Goal: Information Seeking & Learning: Check status

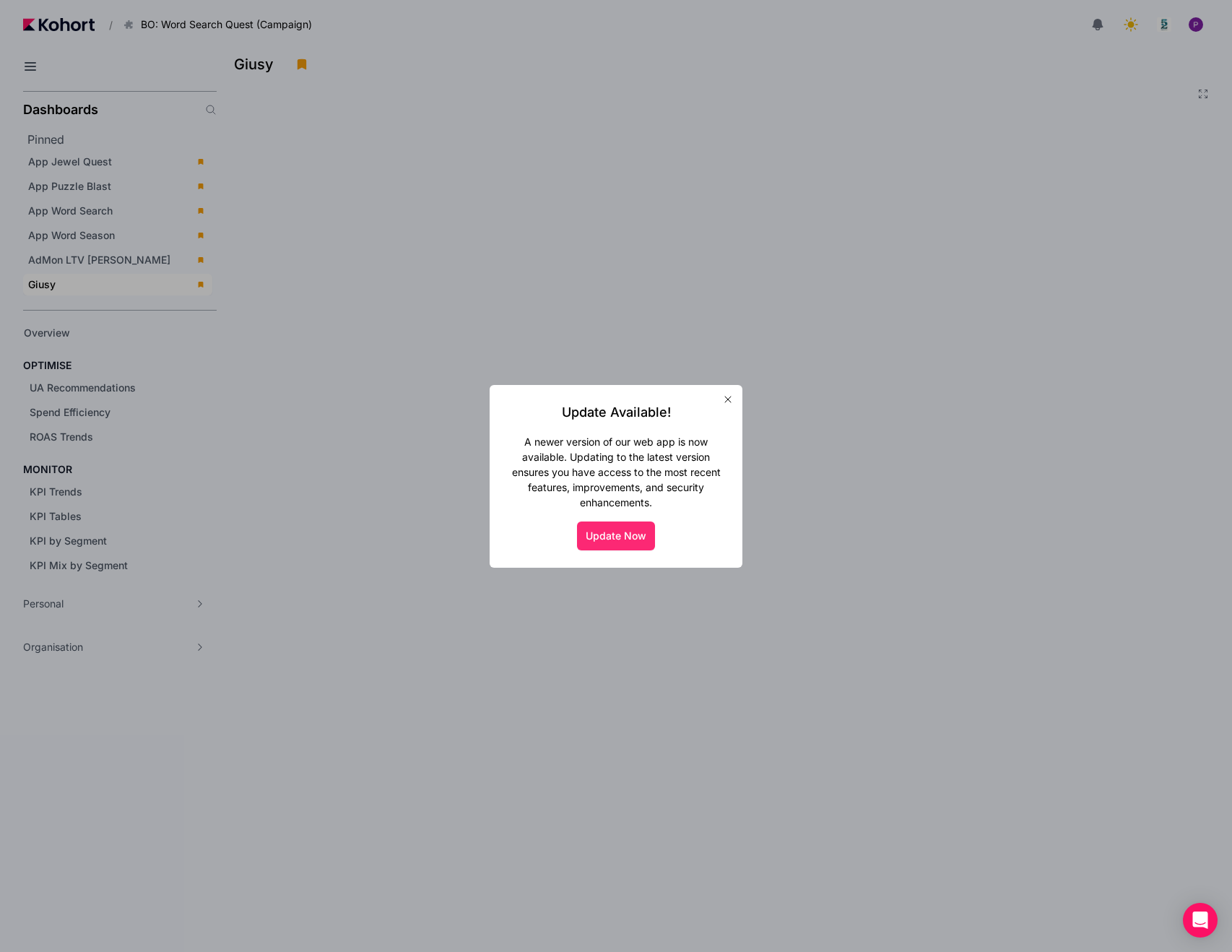
click at [609, 535] on button "Update Now" at bounding box center [616, 536] width 78 height 29
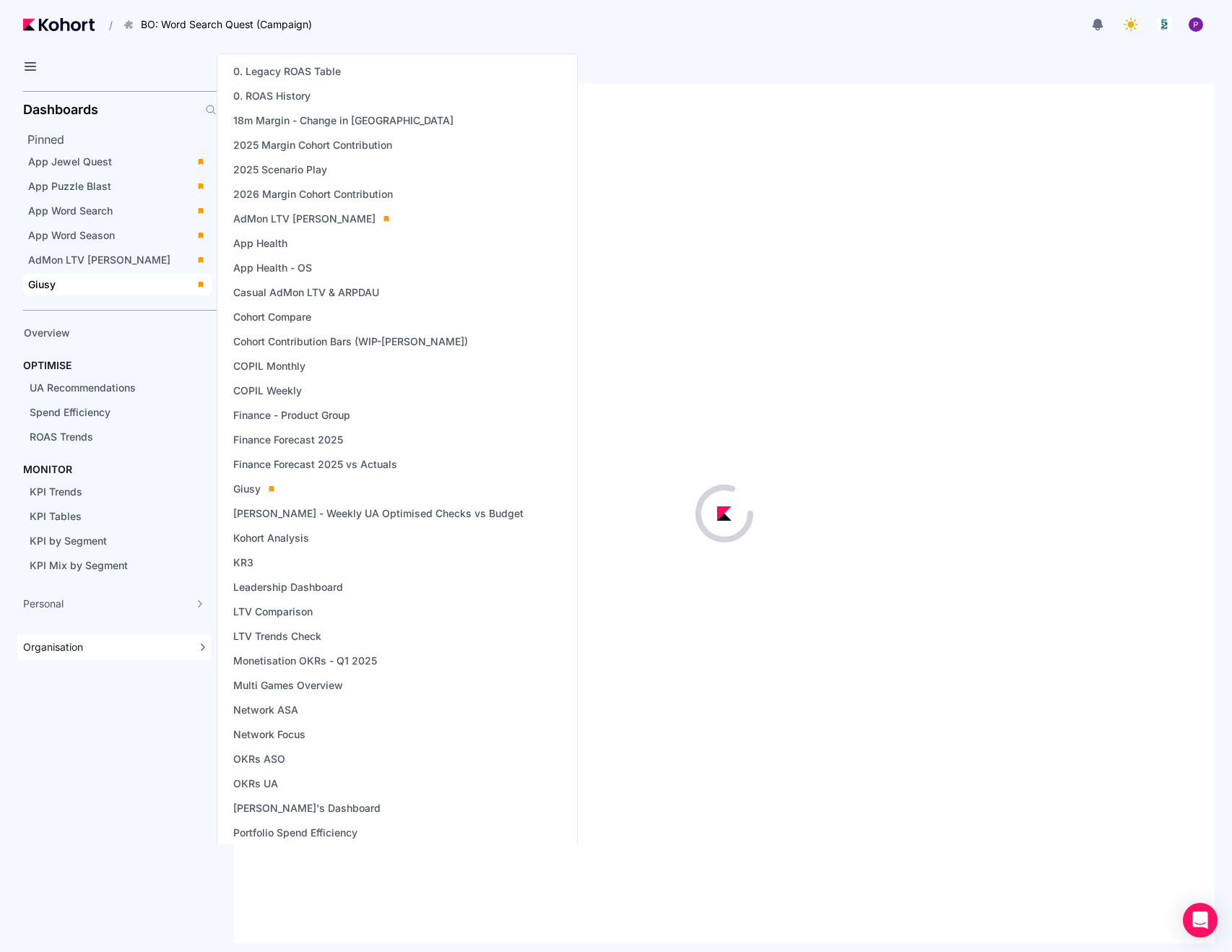
click at [90, 646] on div "Organisation" at bounding box center [106, 647] width 166 height 14
click at [329, 459] on span "Finance Forecast 2025 vs Actuals" at bounding box center [315, 465] width 164 height 14
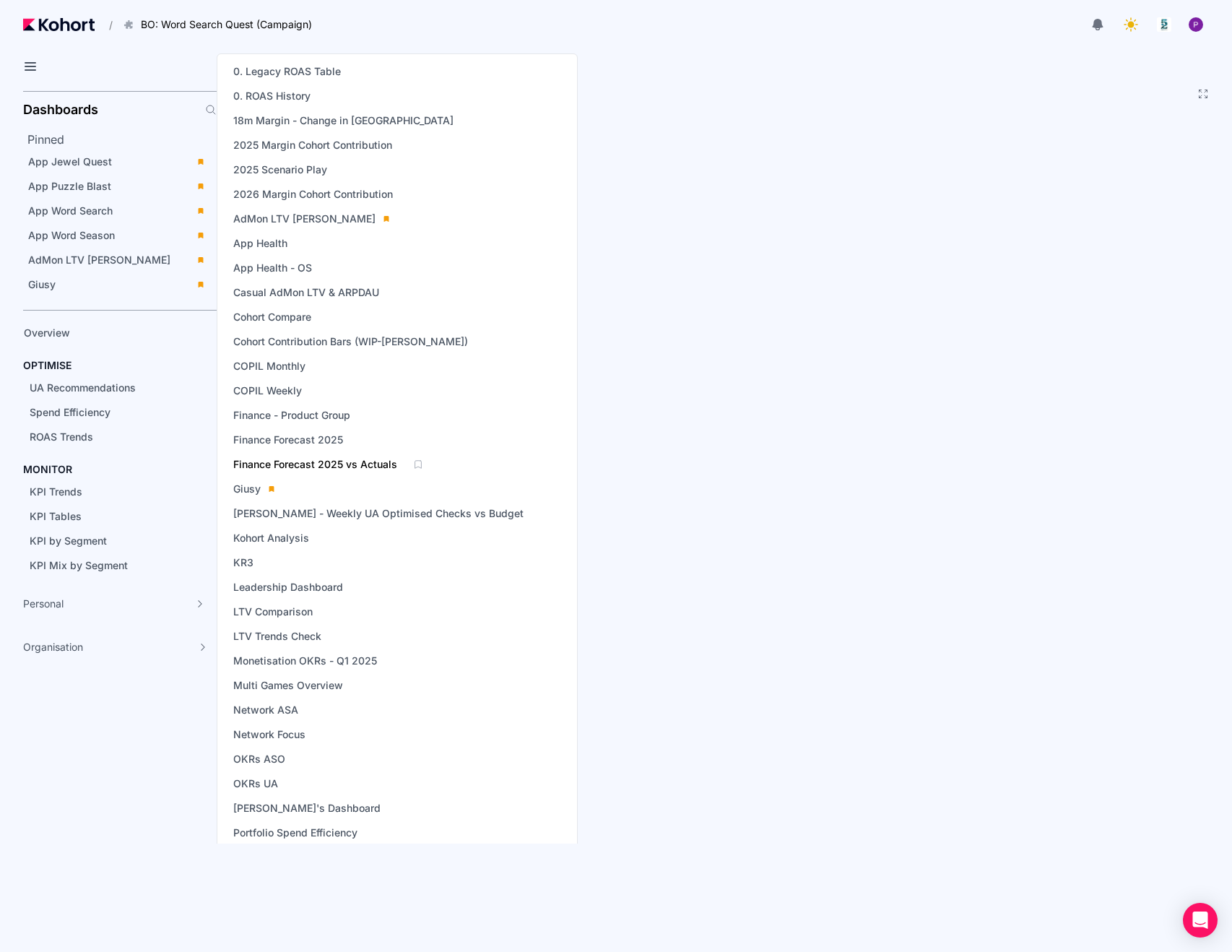
click at [313, 468] on span "Finance Forecast 2025 vs Actuals" at bounding box center [315, 465] width 164 height 14
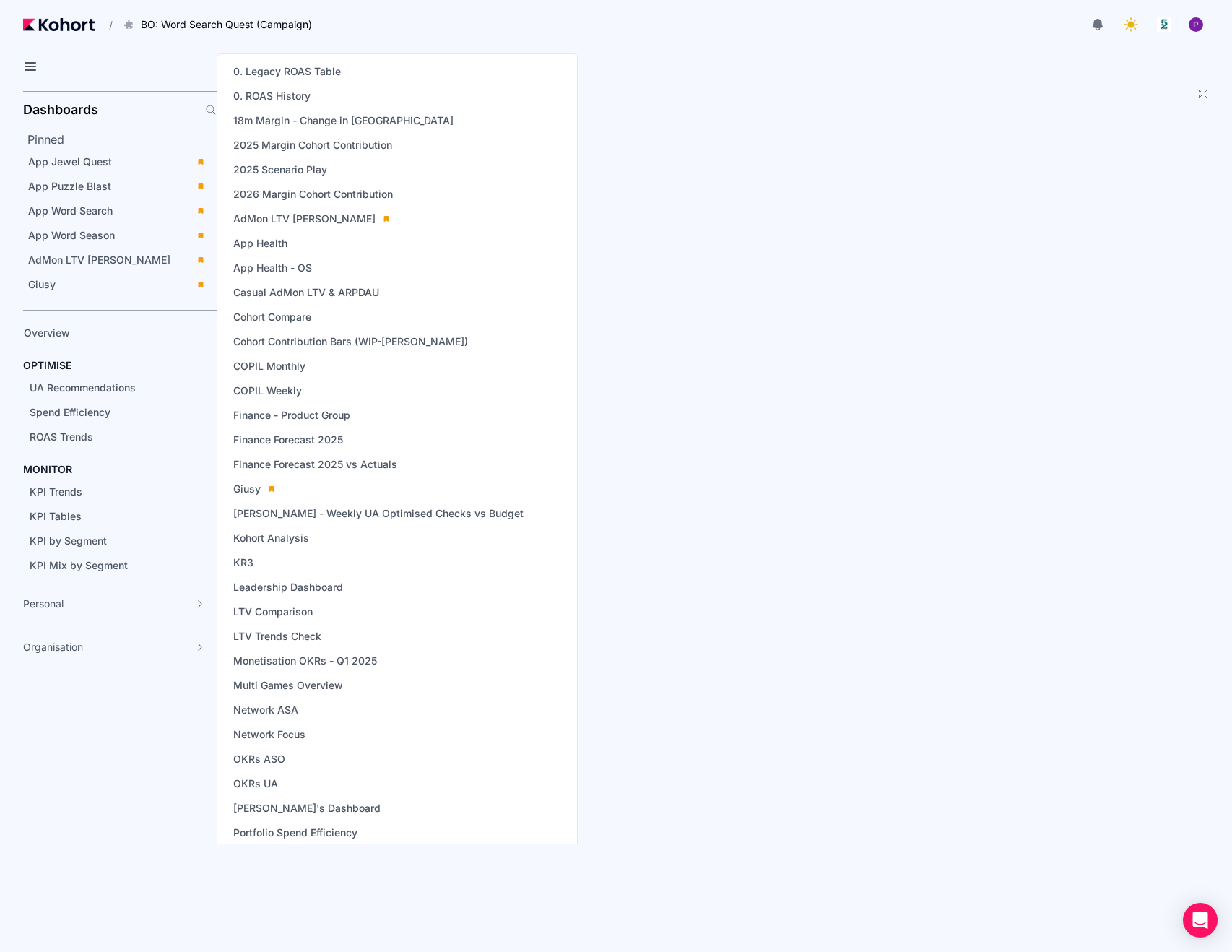
click at [649, 47] on header "/ BO: Word Search Quest (Campaign) Go to products list BO: Backgammon BO: Bubbl…" at bounding box center [616, 27] width 1232 height 53
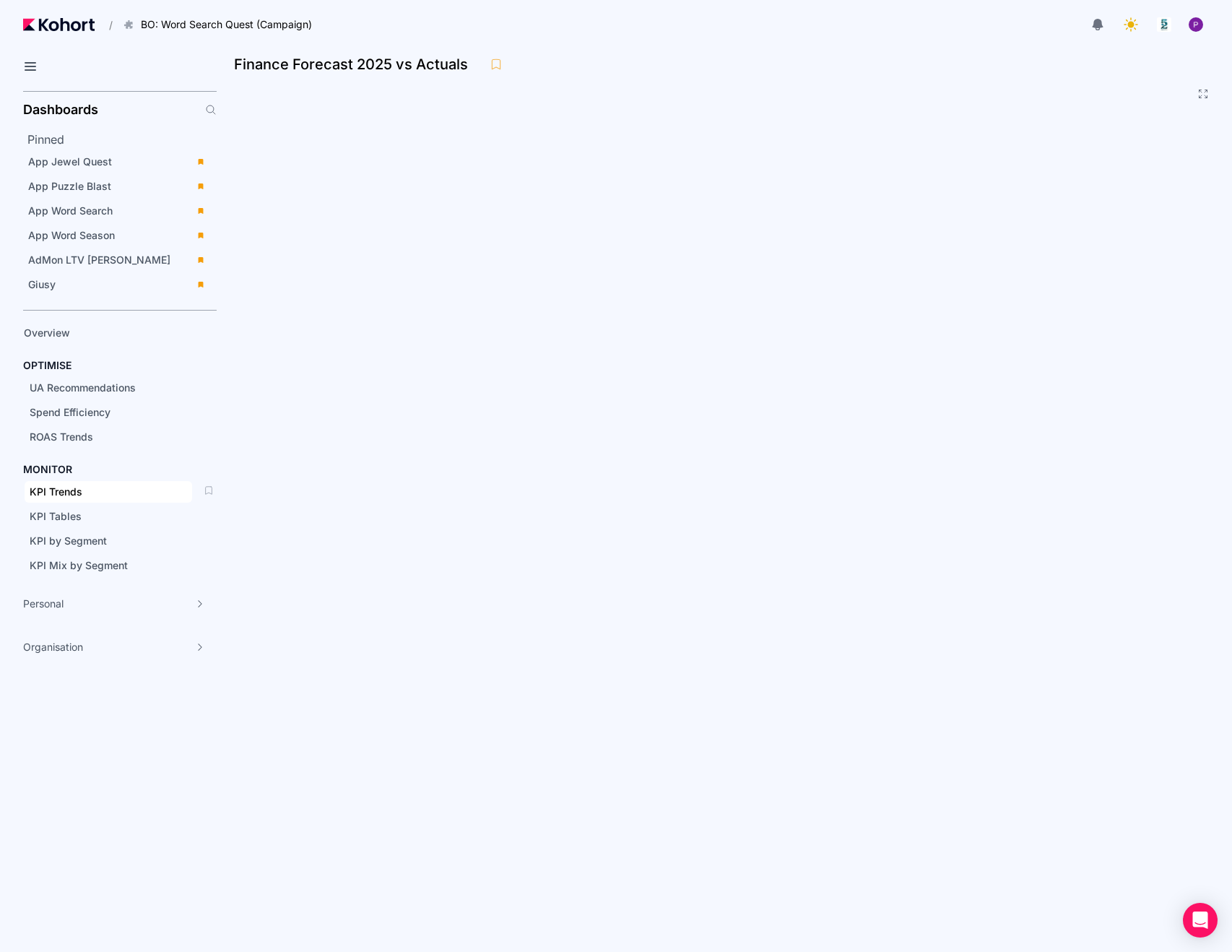
click at [52, 488] on span "KPI Trends" at bounding box center [56, 492] width 52 height 13
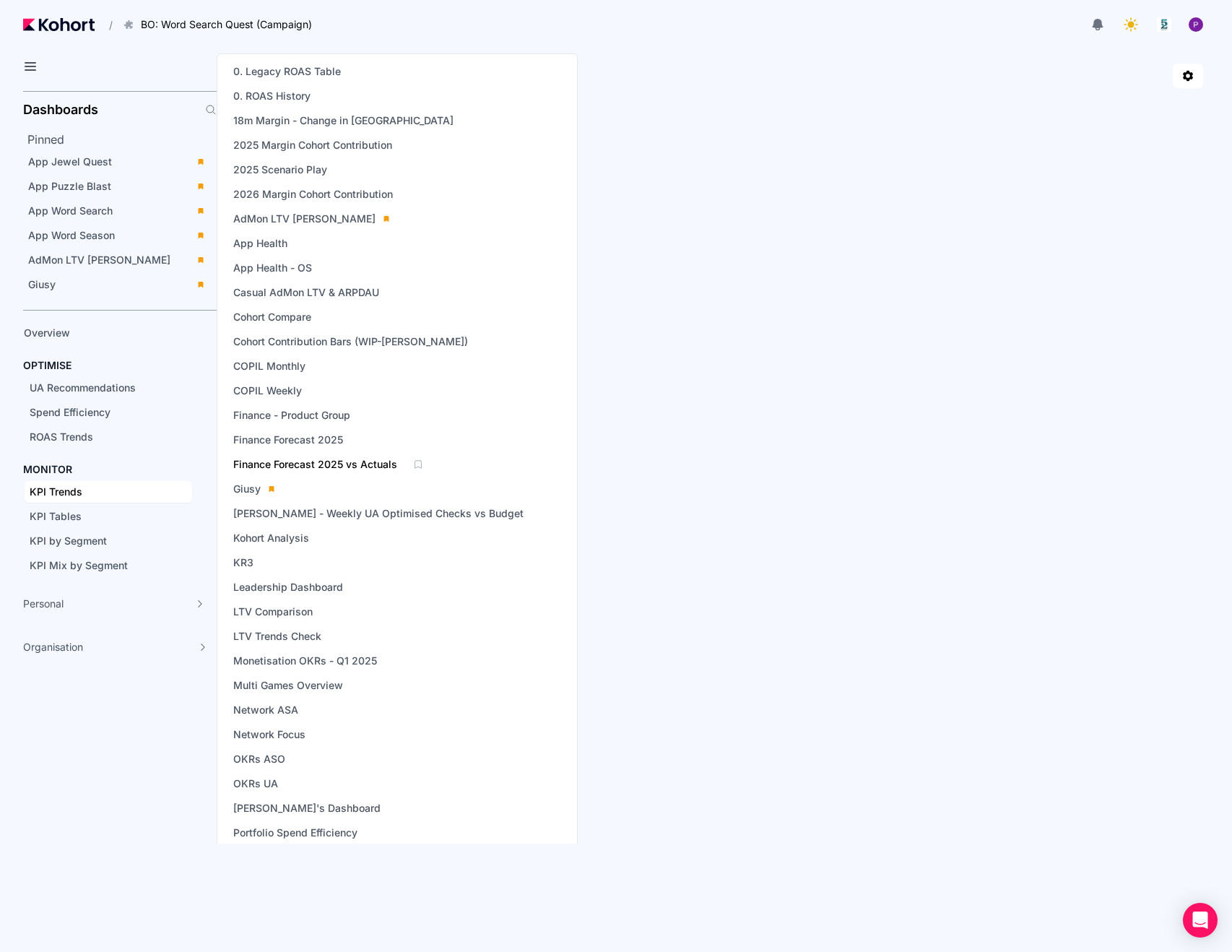
click at [323, 465] on span "Finance Forecast 2025 vs Actuals" at bounding box center [315, 465] width 164 height 14
